Goal: Task Accomplishment & Management: Manage account settings

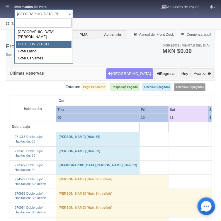
select select "358"
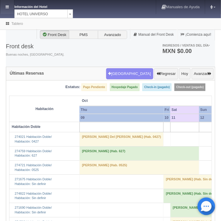
click at [8, 9] on link at bounding box center [7, 7] width 14 height 14
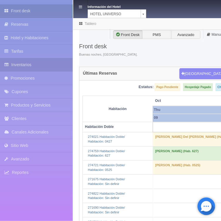
click at [29, 66] on link "Inventarios" at bounding box center [36, 64] width 73 height 13
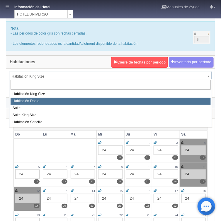
select select "583"
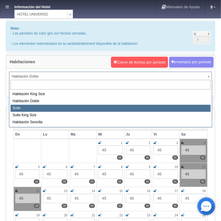
select select "584"
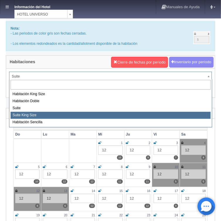
select select "588"
